Goal: Task Accomplishment & Management: Complete application form

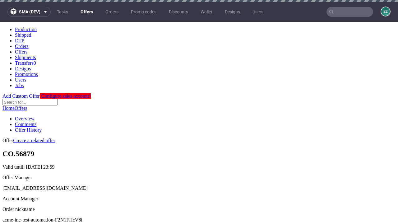
scroll to position [2, 0]
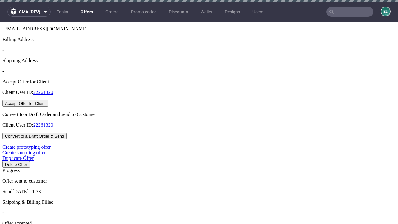
click at [48, 107] on button "Accept Offer for Client" at bounding box center [25, 103] width 46 height 7
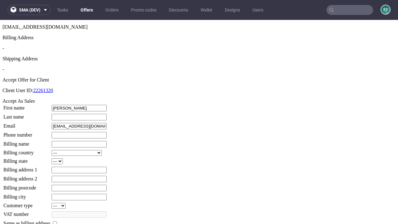
type input "Francis"
type input "Dare"
type input "1509813888"
type input "Carolyn.Watsica55"
select select "13"
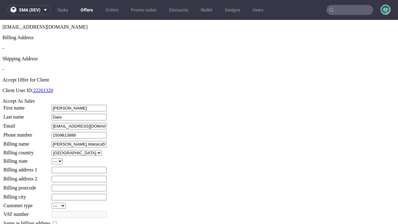
select select "132"
type input "Carolyn.Watsica55"
type input "253 Rosalind Fold"
type input "ND54 1LR"
type input "Dicki-on-Smith"
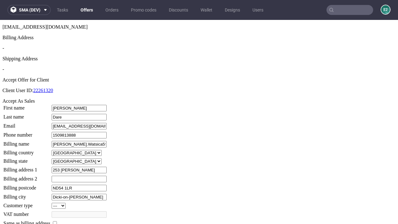
click at [57, 221] on input "checkbox" at bounding box center [55, 223] width 4 height 4
checkbox input "true"
type input "Carolyn.Watsica55"
select select "13"
type input "253 Rosalind Fold"
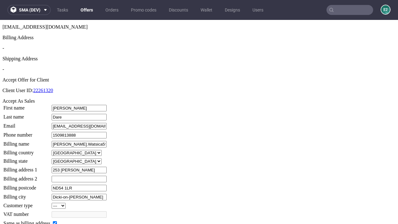
type input "ND54 1LR"
type input "Dicki-on-Smith"
select select "132"
